Goal: Information Seeking & Learning: Learn about a topic

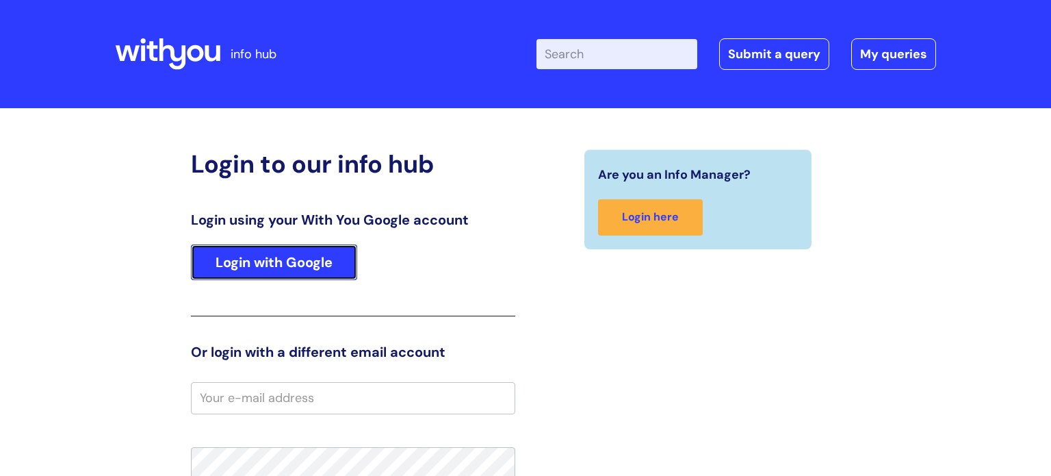
click at [272, 258] on link "Login with Google" at bounding box center [274, 262] width 166 height 36
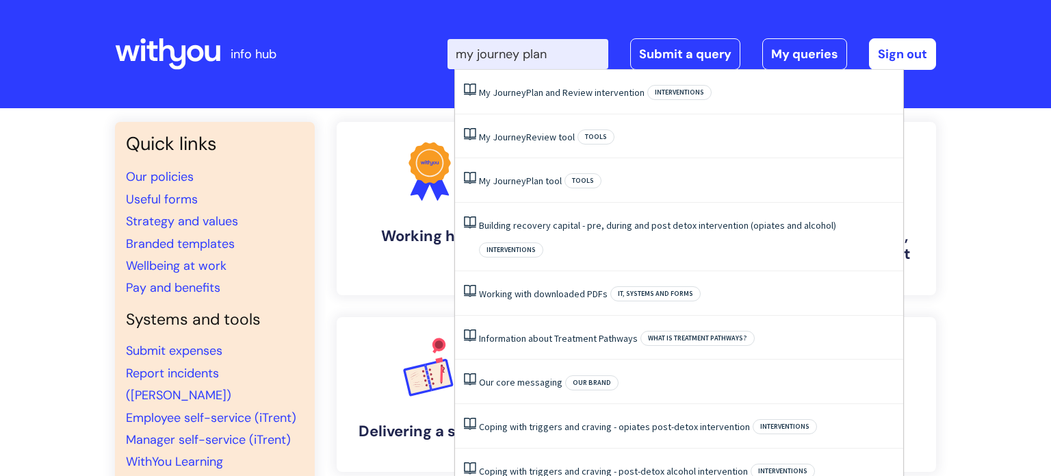
type input "my journey plan"
click button "Search" at bounding box center [0, 0] width 0 height 0
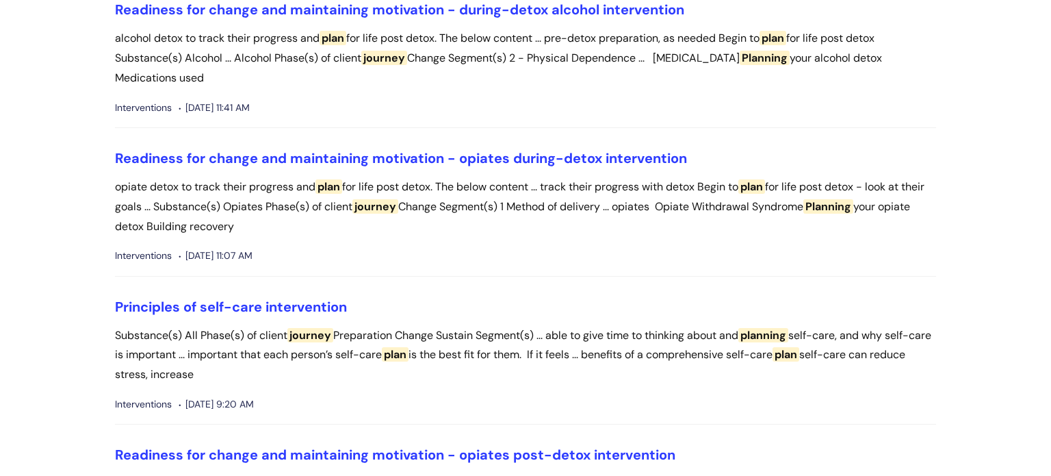
scroll to position [1109, 0]
click at [285, 315] on link "Principles of self-care intervention" at bounding box center [231, 306] width 232 height 18
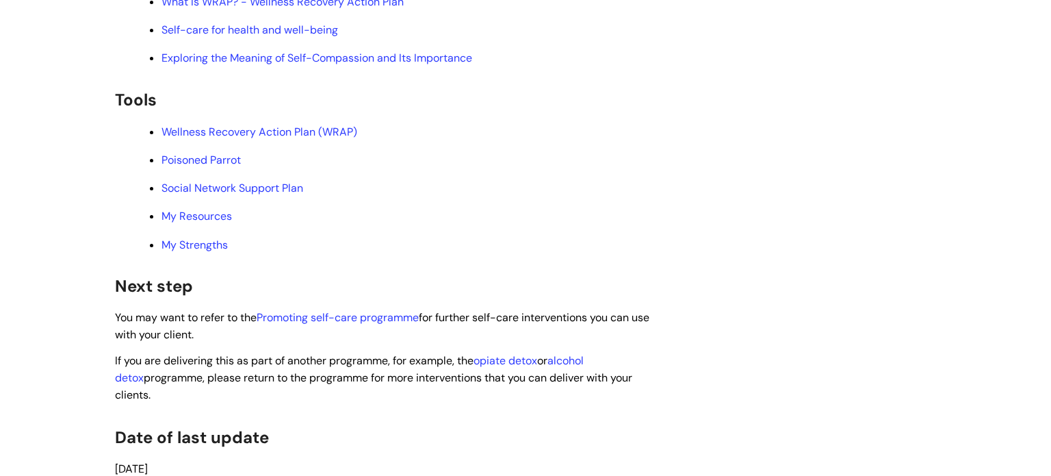
scroll to position [3310, 0]
click at [307, 139] on link "Wellness Recovery Action Plan (WRAP)" at bounding box center [260, 132] width 196 height 14
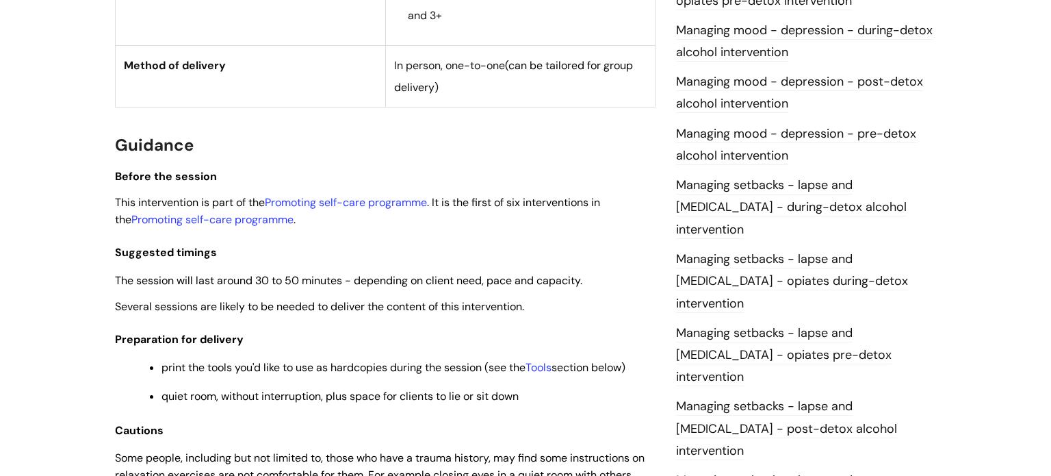
scroll to position [0, 0]
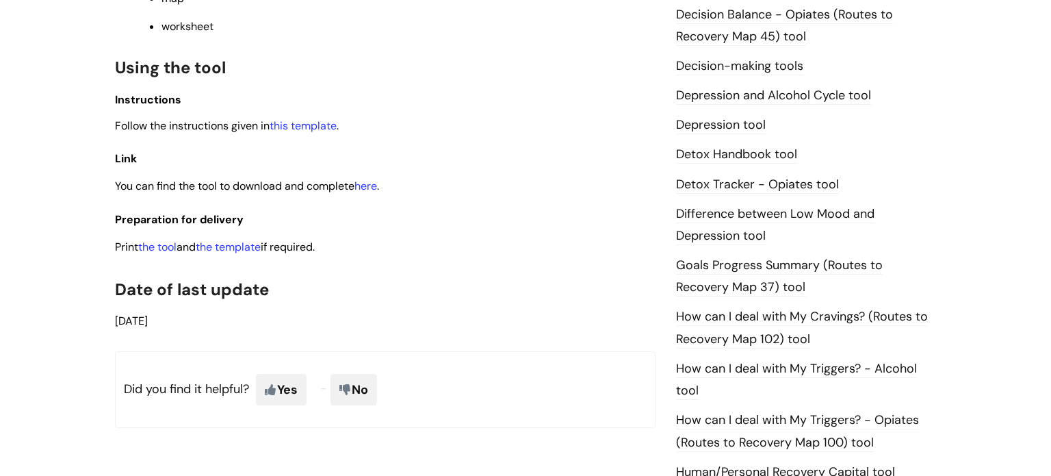
scroll to position [737, 0]
click at [370, 192] on link "here" at bounding box center [366, 184] width 23 height 14
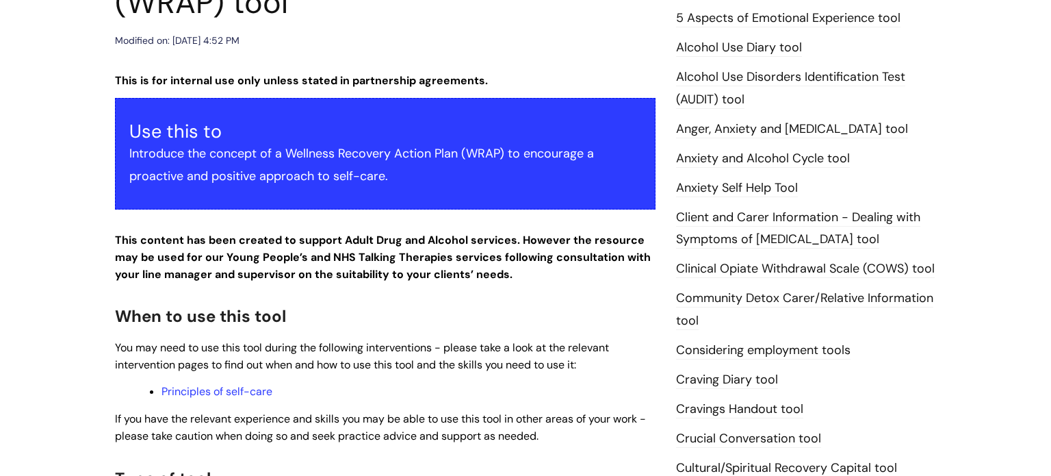
scroll to position [0, 0]
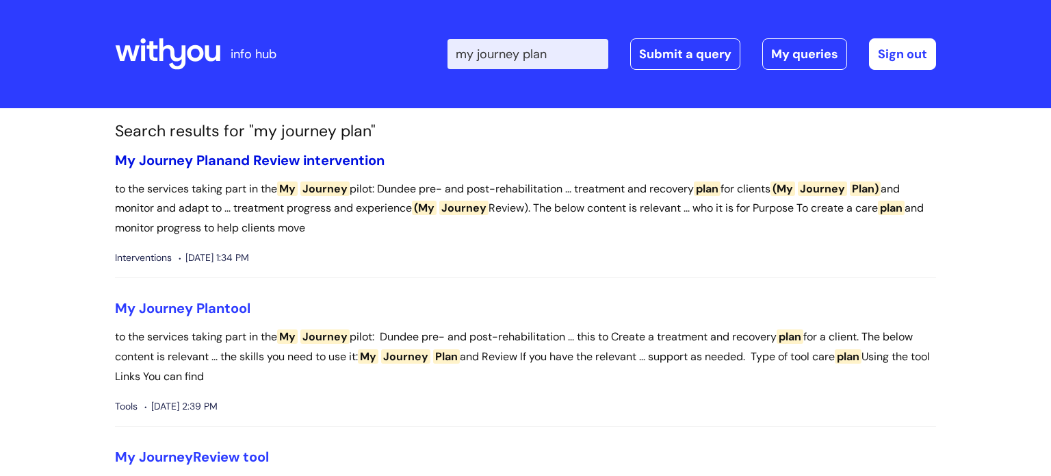
click at [351, 165] on link "My Journey Plan and Review intervention" at bounding box center [250, 160] width 270 height 18
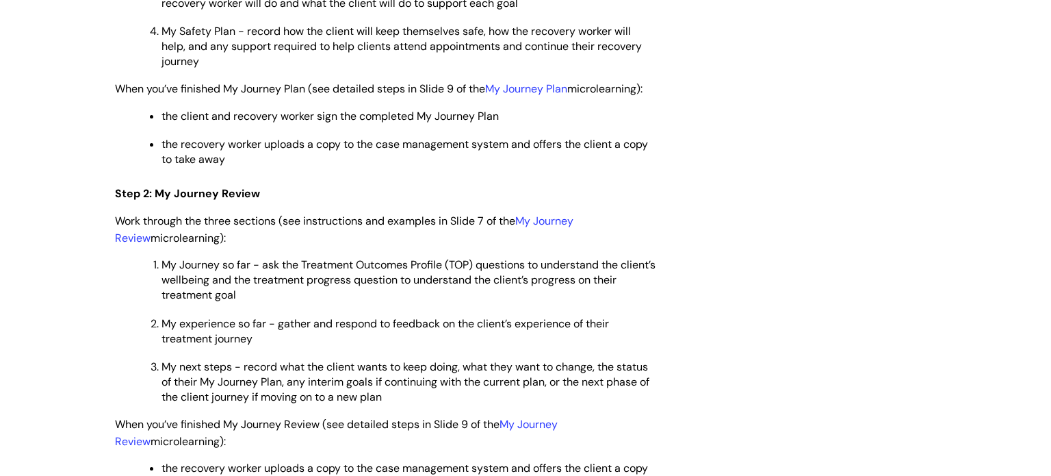
scroll to position [1985, 0]
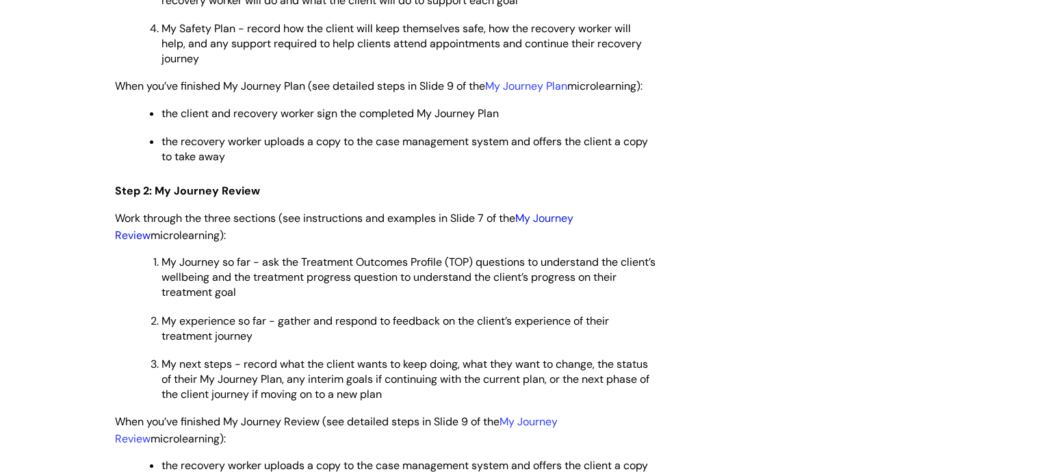
click at [574, 242] on link "My Journey Review" at bounding box center [344, 226] width 459 height 31
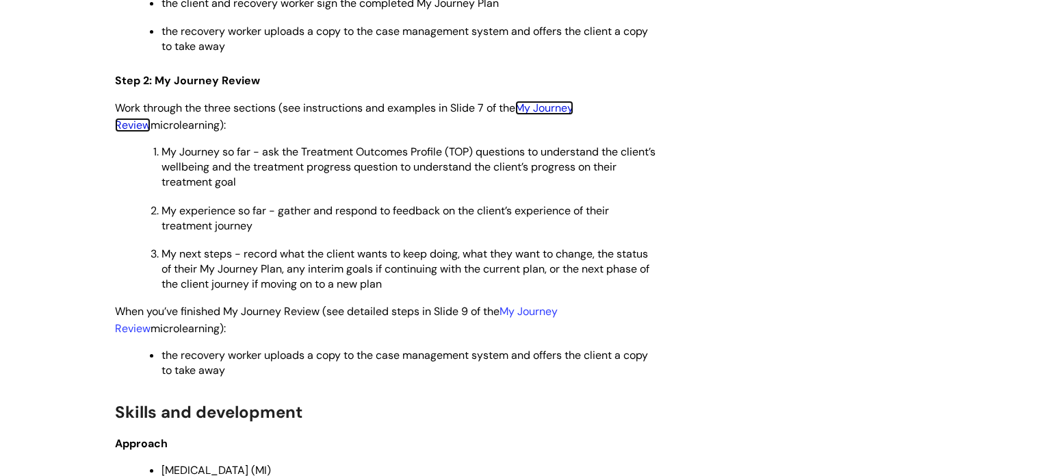
scroll to position [1841, 0]
